Goal: Complete application form

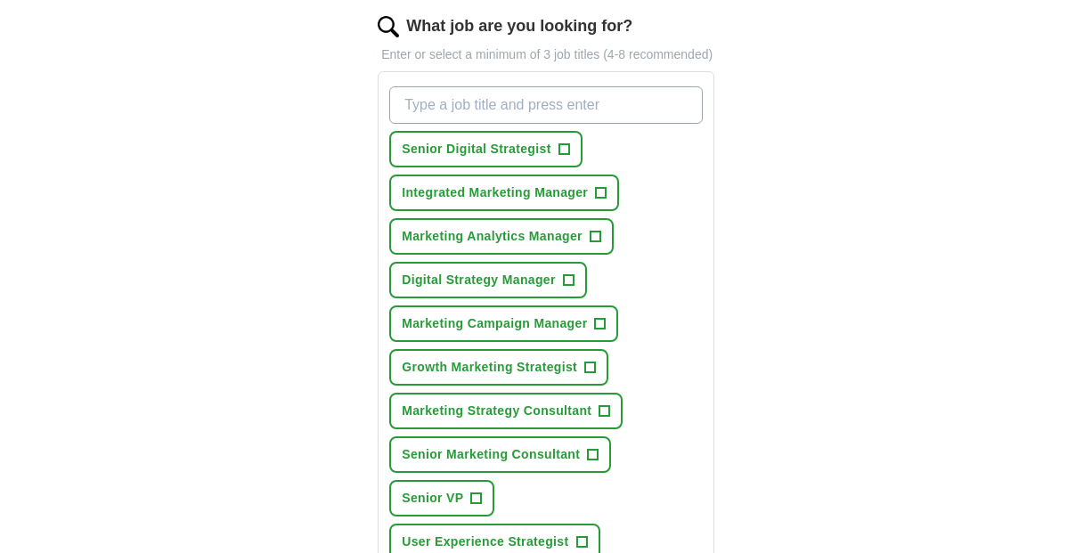
scroll to position [236, 0]
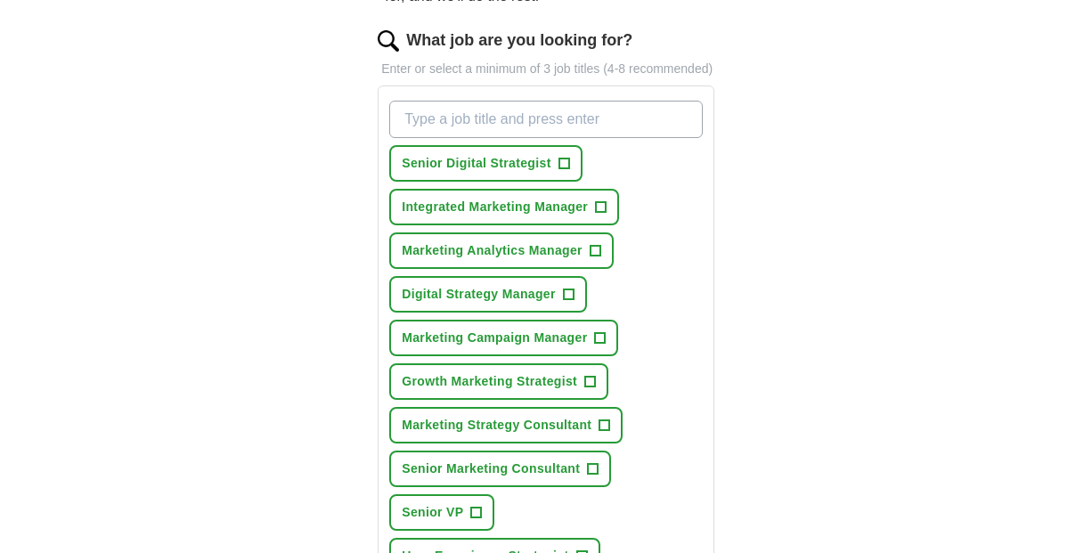
click at [533, 136] on input "What job are you looking for?" at bounding box center [545, 119] width 313 height 37
type input "senior growth marketer"
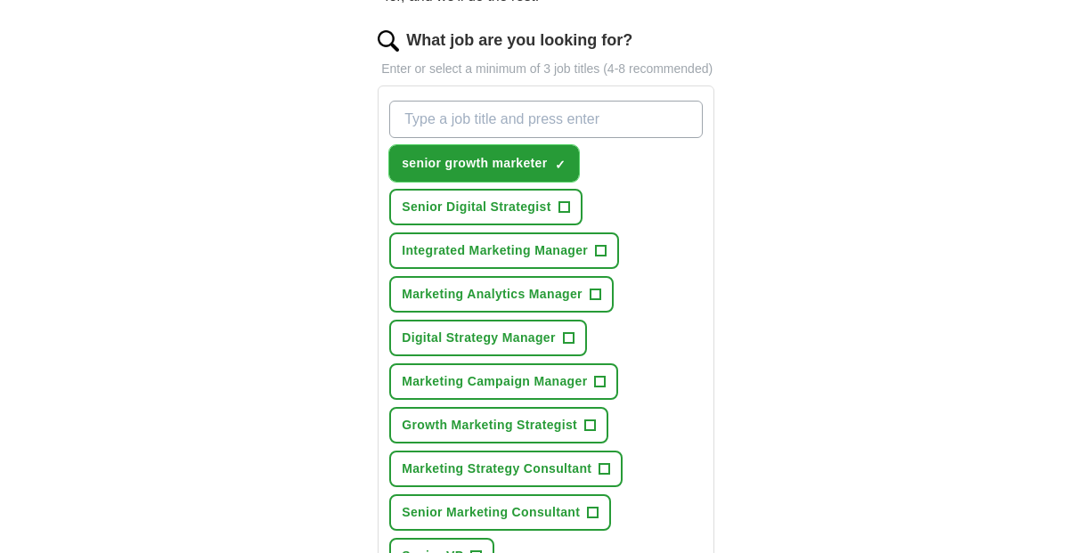
click at [0, 0] on span "×" at bounding box center [0, 0] width 0 height 0
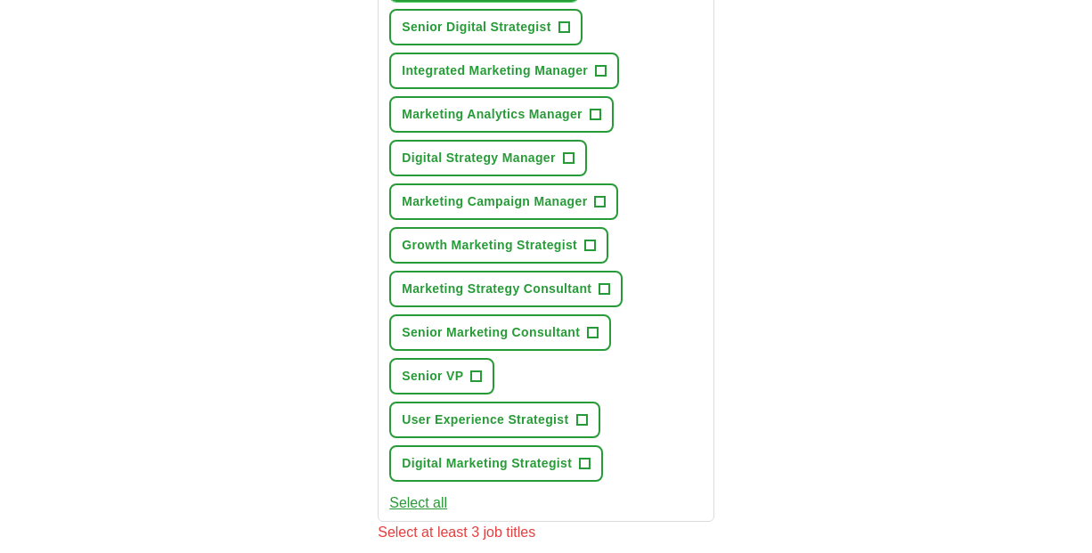
scroll to position [418, 0]
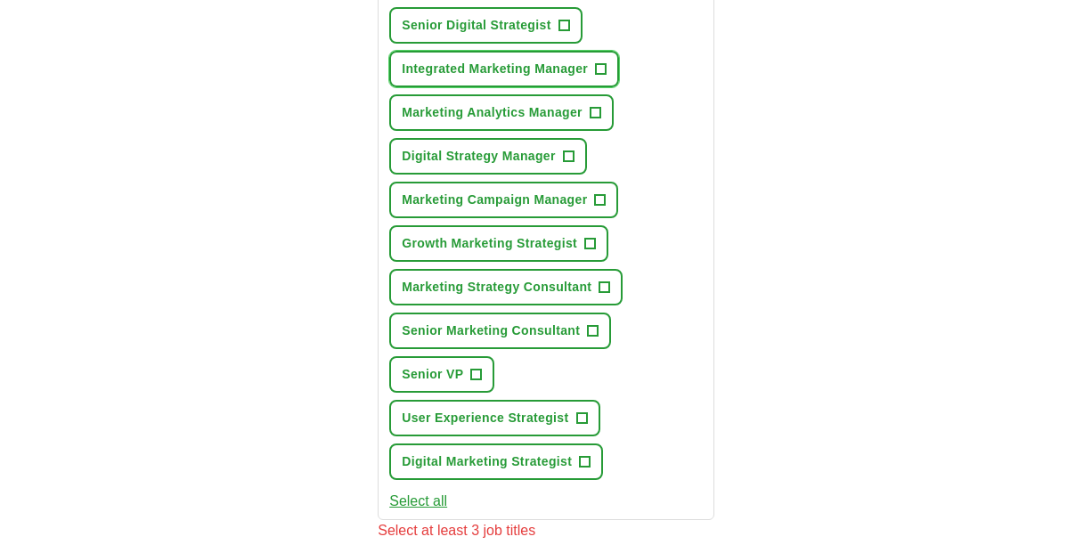
click at [604, 77] on span "+" at bounding box center [601, 69] width 11 height 14
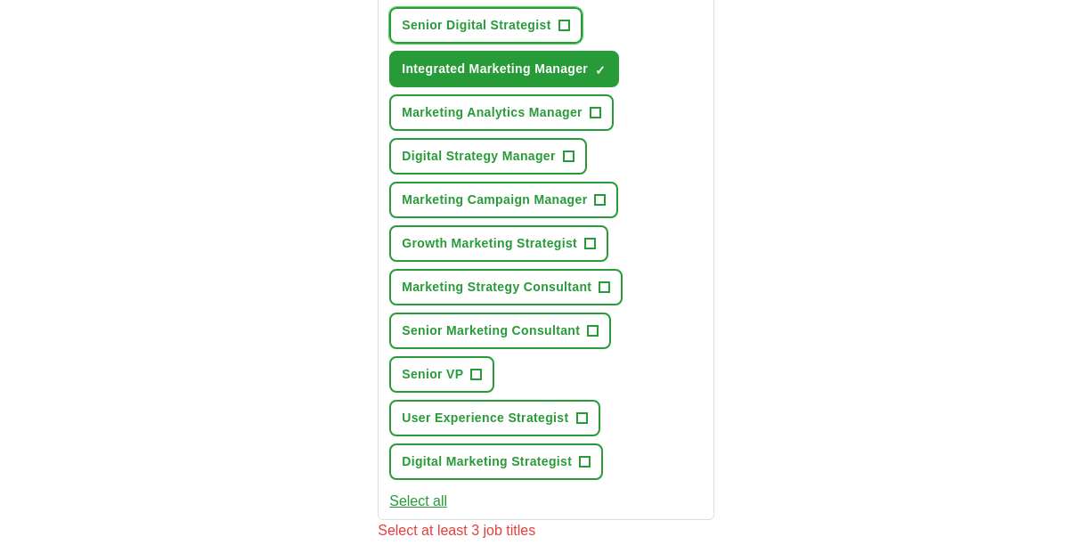
click at [567, 33] on span "+" at bounding box center [563, 26] width 11 height 14
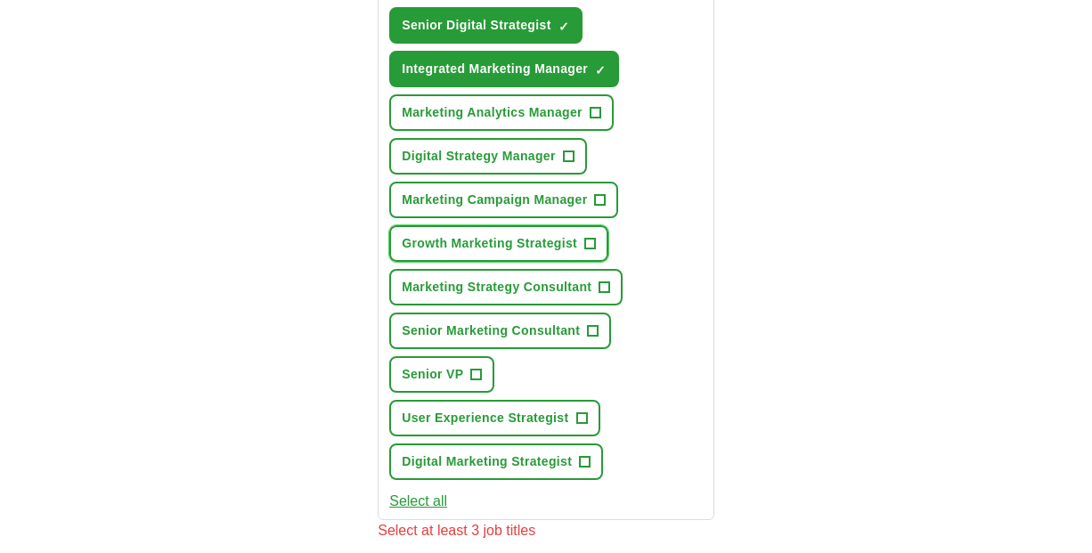
click at [596, 251] on span "+" at bounding box center [590, 244] width 11 height 14
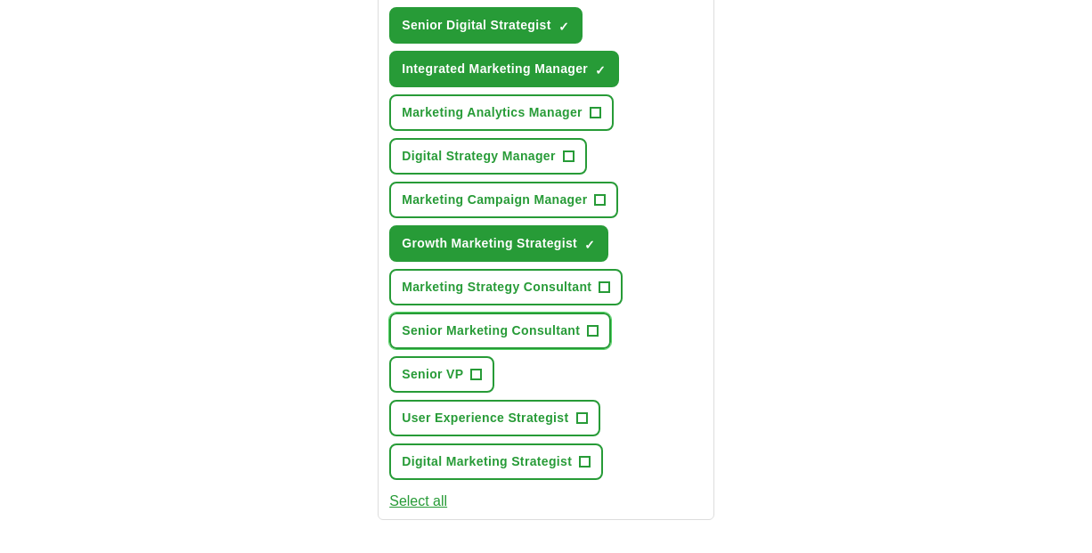
click at [595, 338] on span "+" at bounding box center [593, 331] width 11 height 14
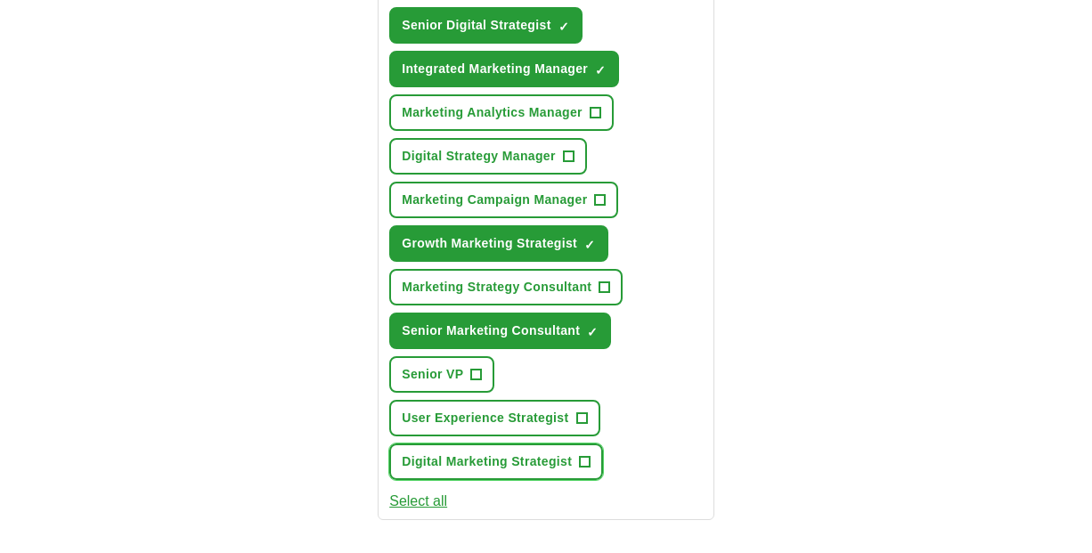
click at [585, 469] on span "+" at bounding box center [585, 462] width 11 height 14
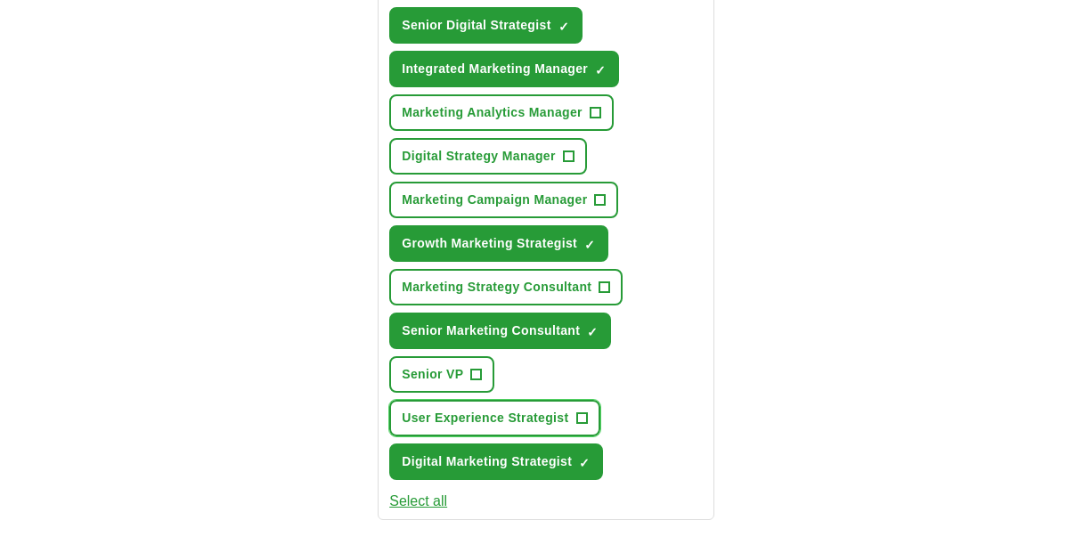
click at [583, 426] on span "+" at bounding box center [581, 418] width 11 height 14
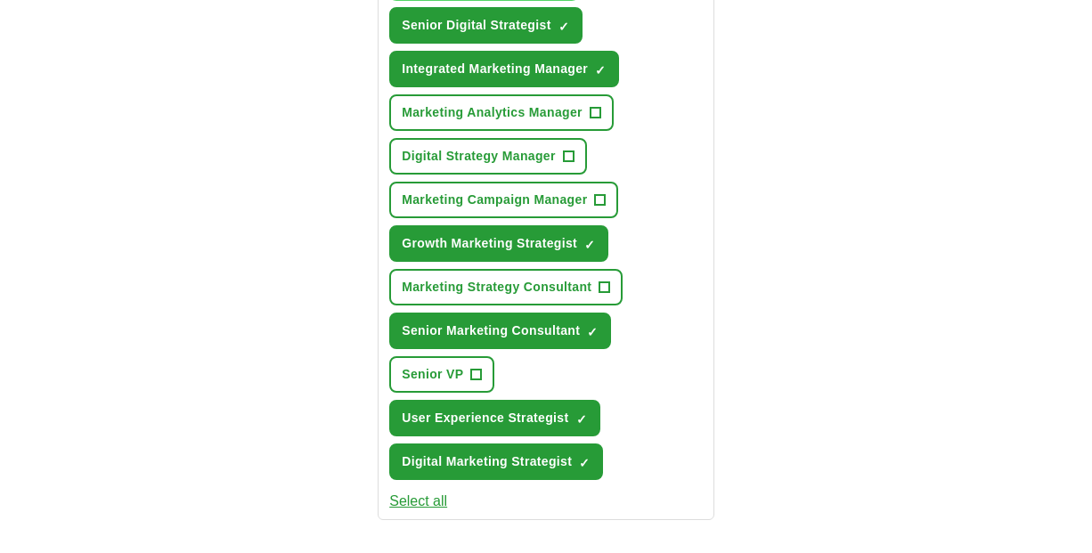
click at [603, 208] on span "+" at bounding box center [600, 200] width 11 height 14
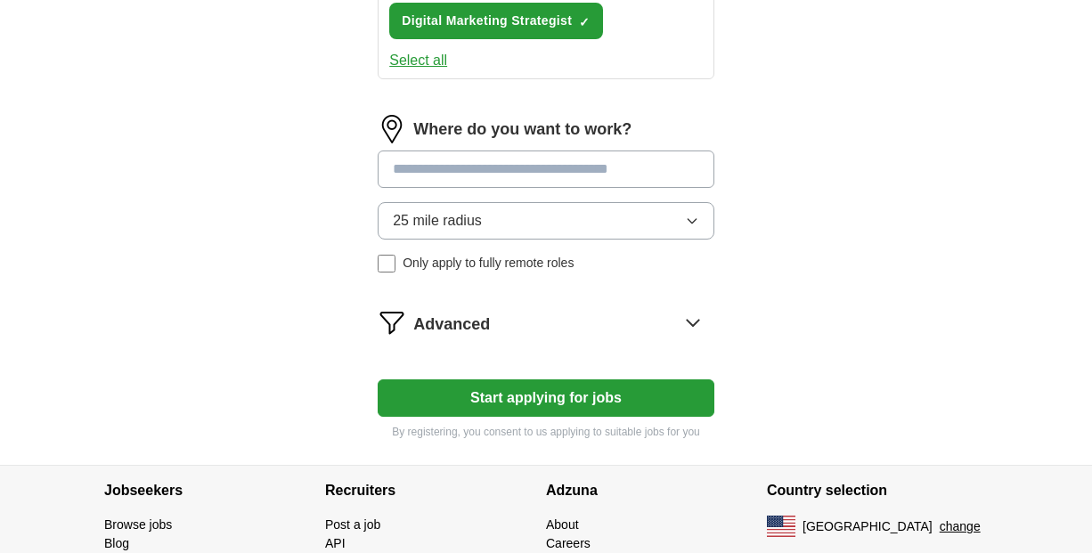
scroll to position [866, 0]
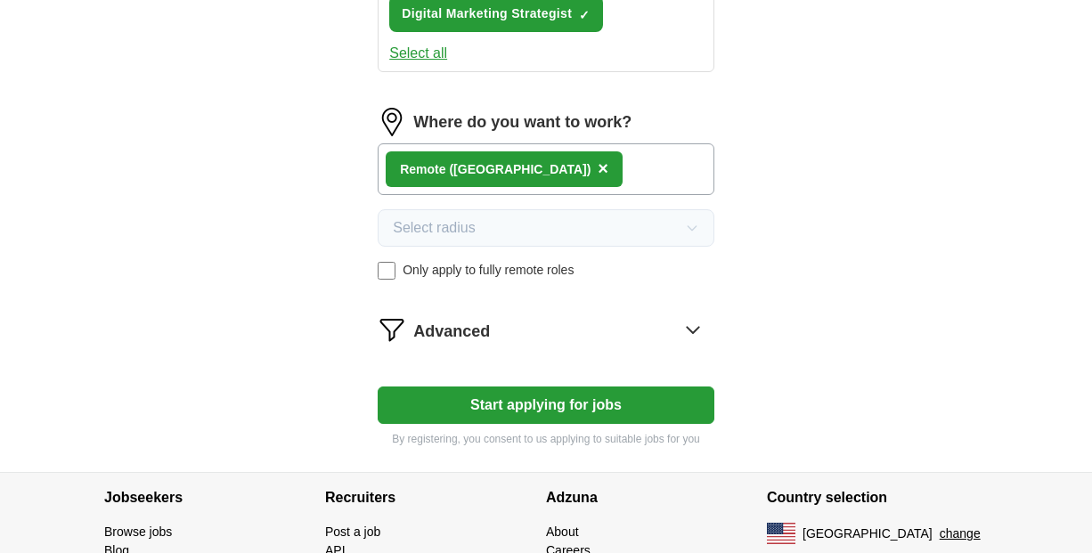
click at [590, 424] on button "Start applying for jobs" at bounding box center [546, 405] width 337 height 37
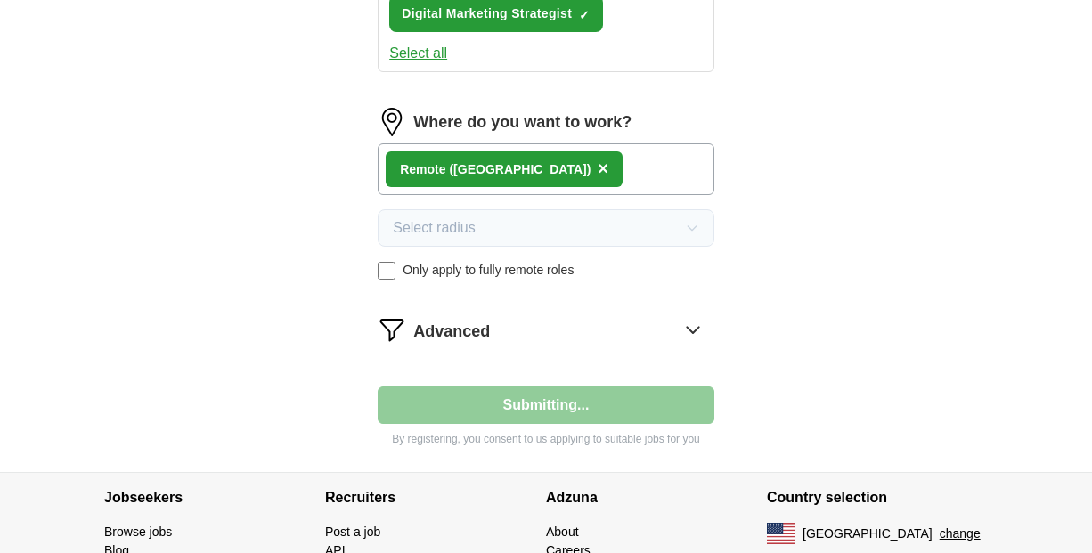
select select "**"
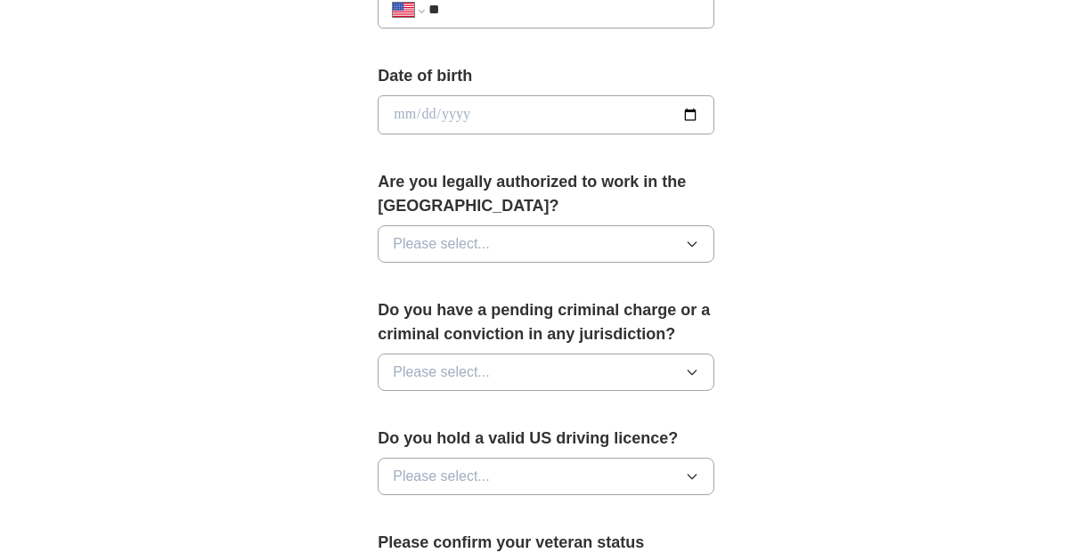
scroll to position [797, 0]
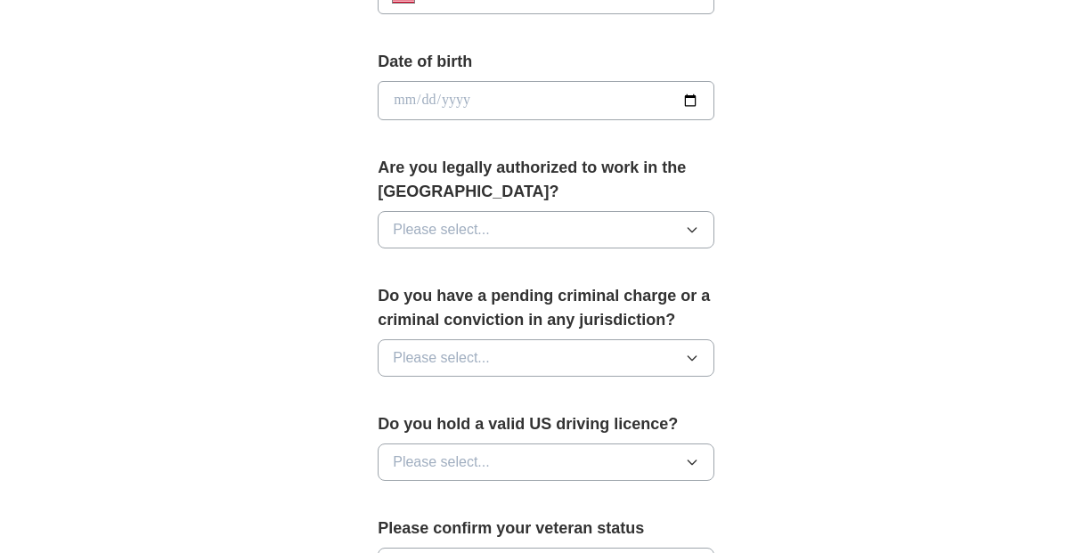
click at [533, 232] on button "Please select..." at bounding box center [546, 229] width 337 height 37
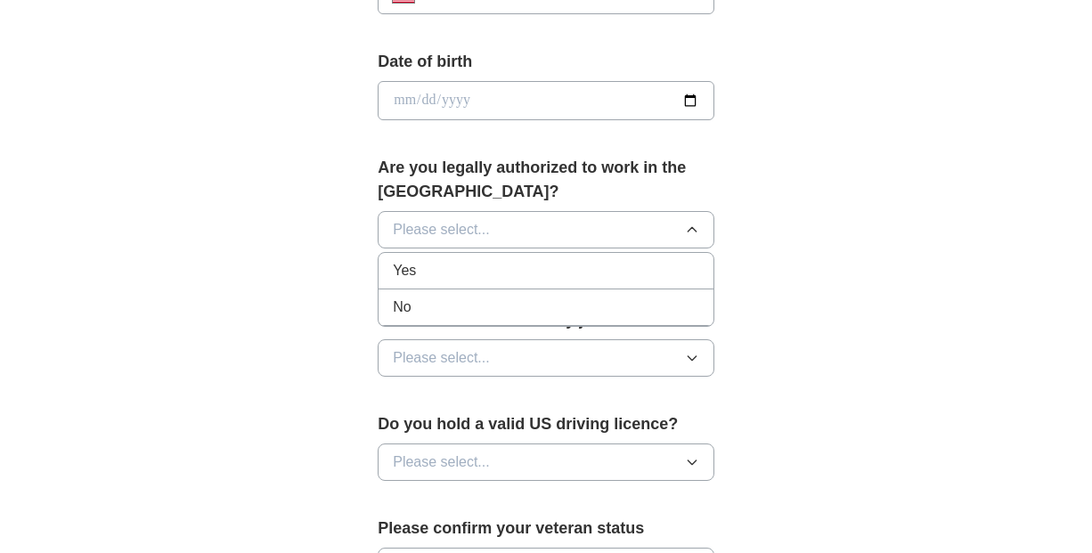
click at [501, 268] on div "Yes" at bounding box center [546, 270] width 306 height 21
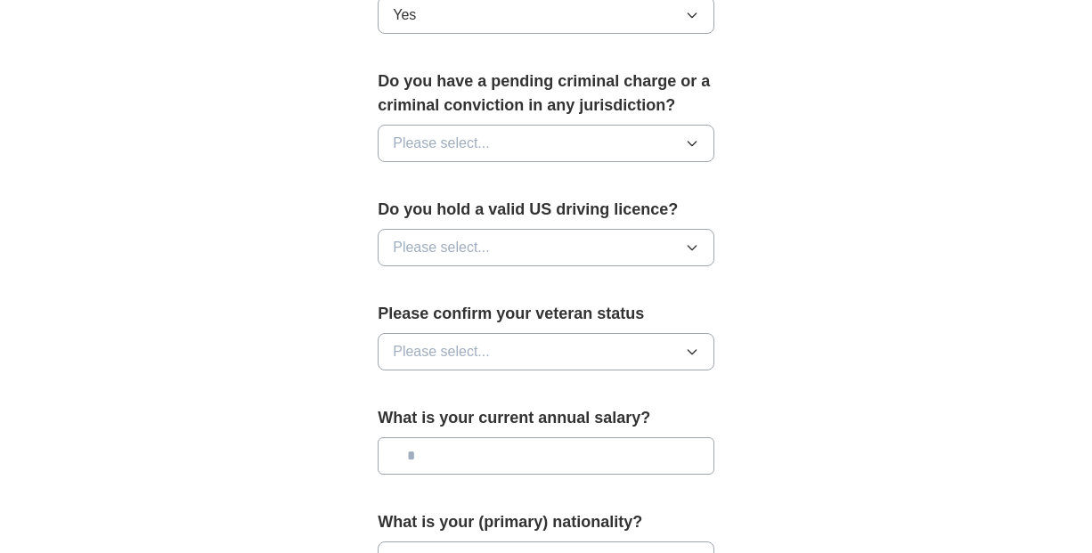
scroll to position [1014, 0]
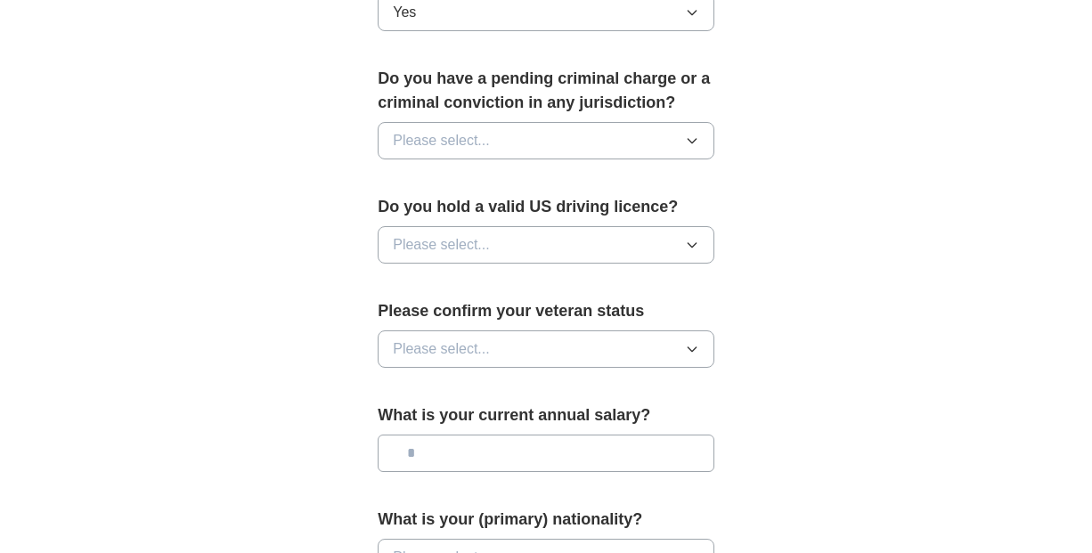
click at [560, 132] on button "Please select..." at bounding box center [546, 140] width 337 height 37
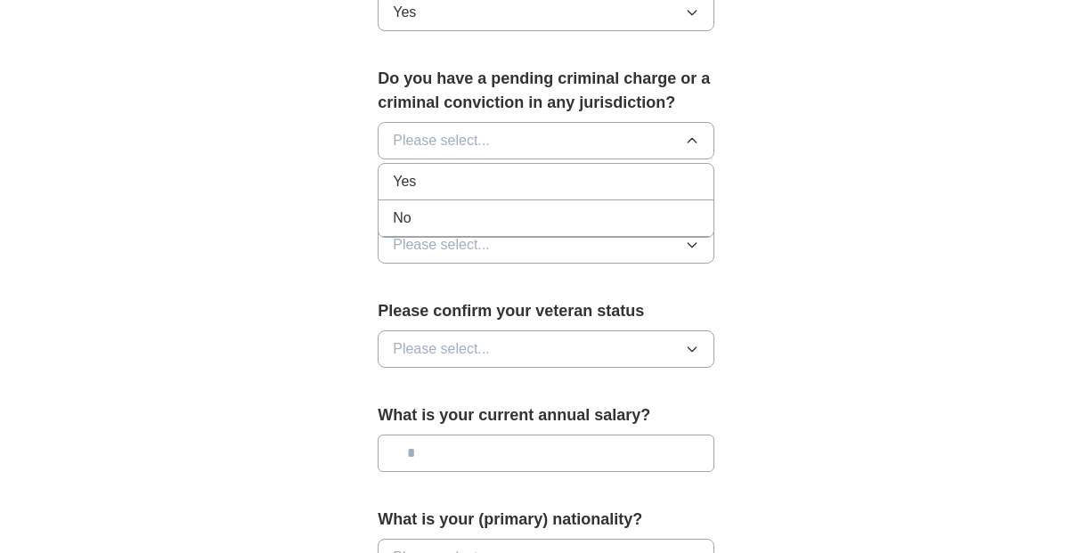
click at [525, 221] on div "No" at bounding box center [546, 218] width 306 height 21
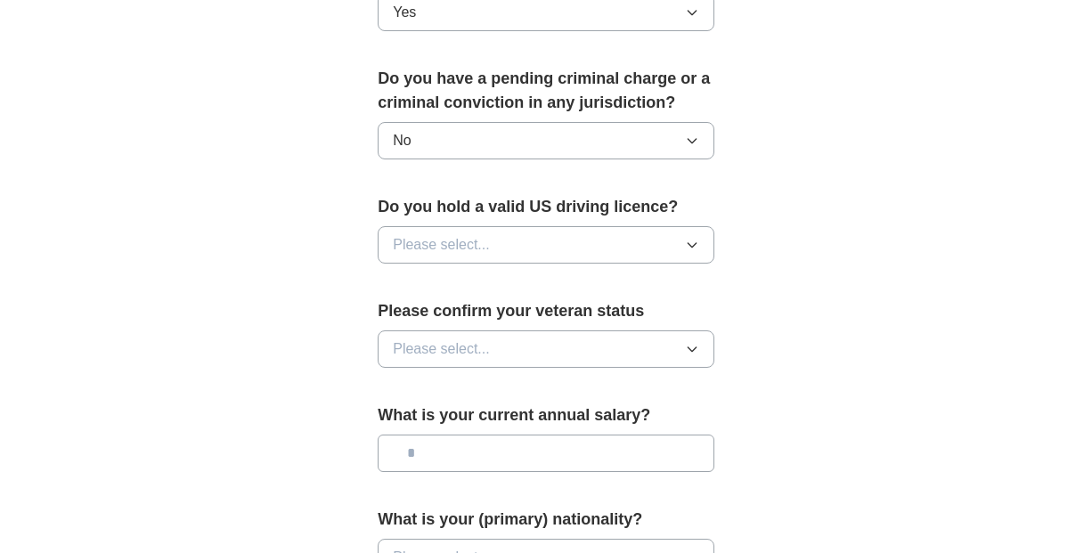
click at [568, 236] on button "Please select..." at bounding box center [546, 244] width 337 height 37
click at [551, 286] on div "Yes" at bounding box center [546, 285] width 306 height 21
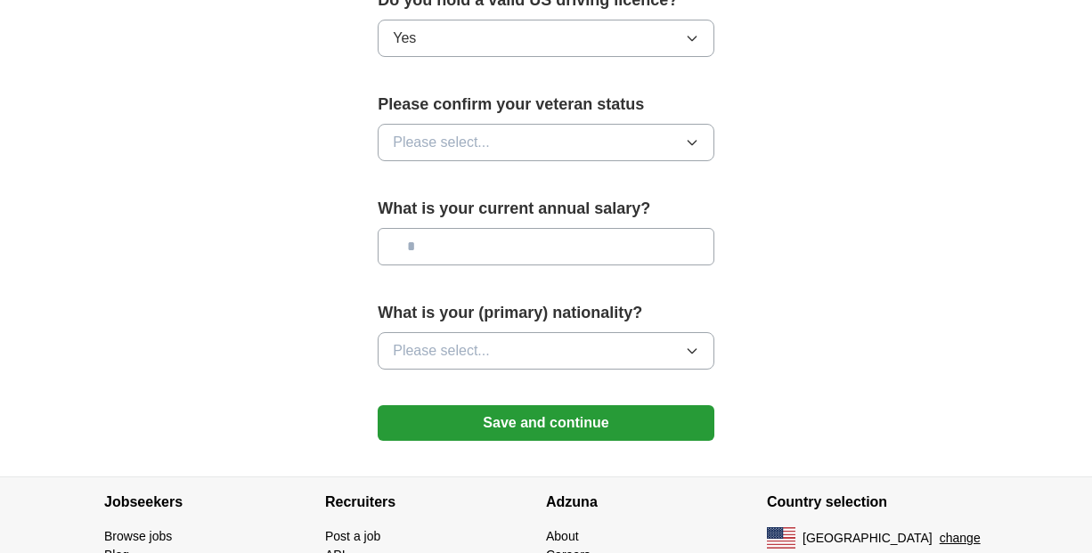
scroll to position [1237, 0]
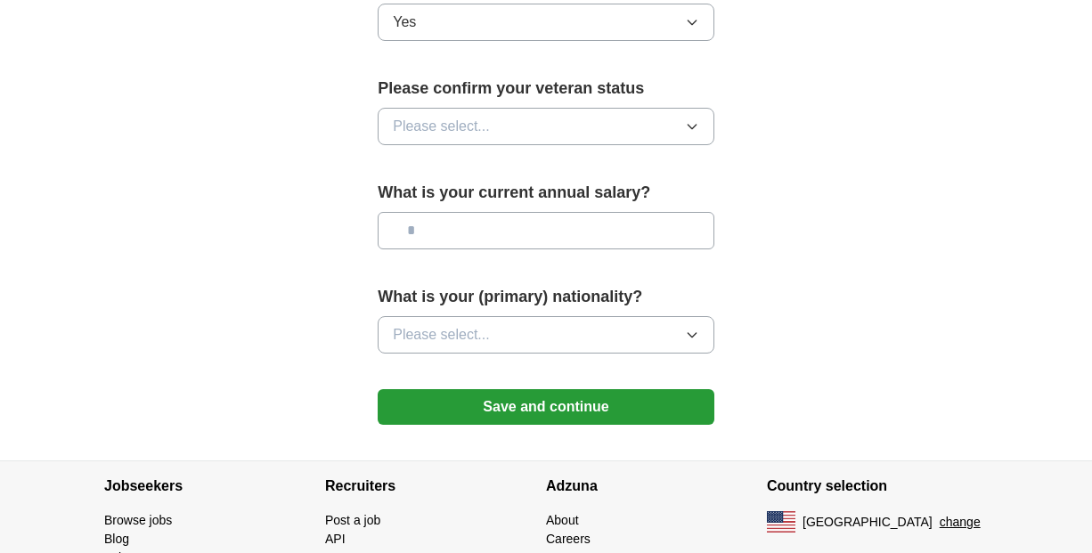
click at [645, 403] on button "Save and continue" at bounding box center [546, 407] width 337 height 36
